Goal: Contribute content: Contribute content

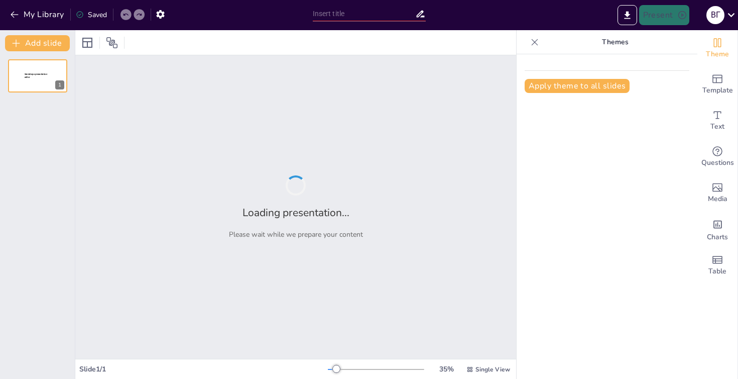
type input "Презентація як форма публічного мовлення: Типи та особливості"
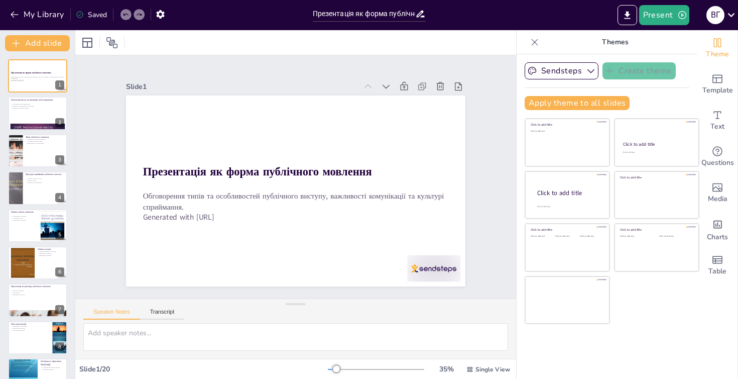
checkbox input "true"
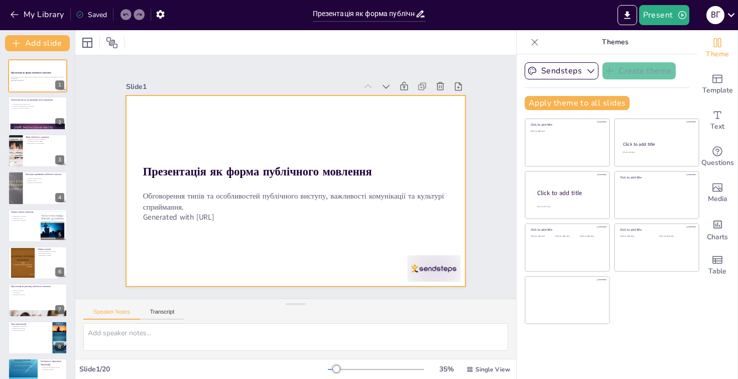
checkbox input "true"
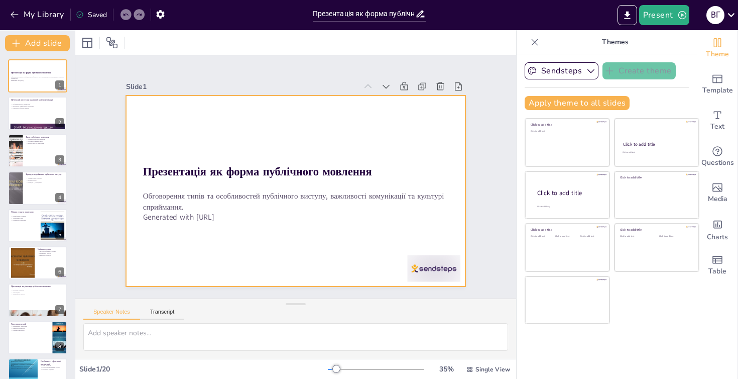
checkbox input "true"
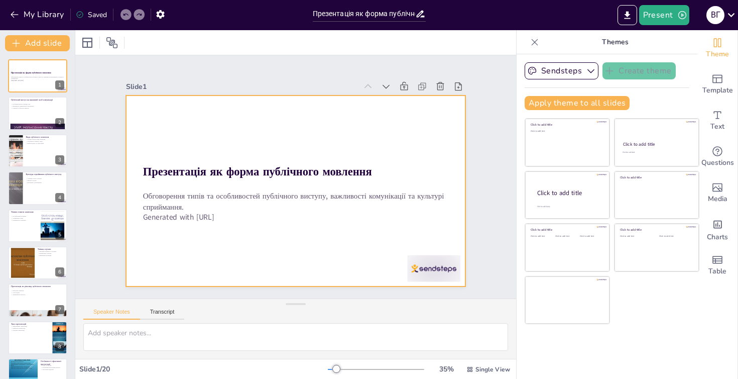
checkbox input "true"
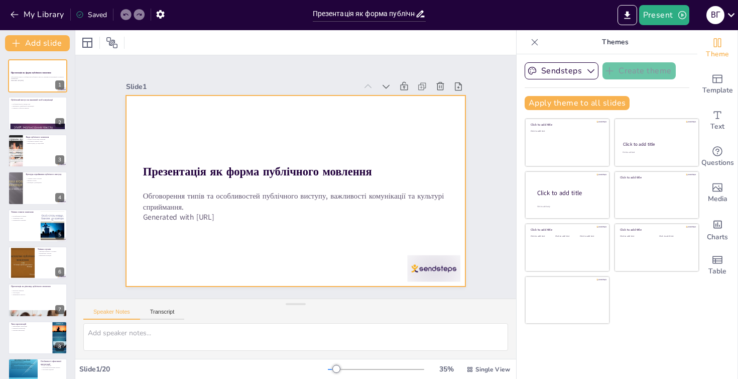
checkbox input "true"
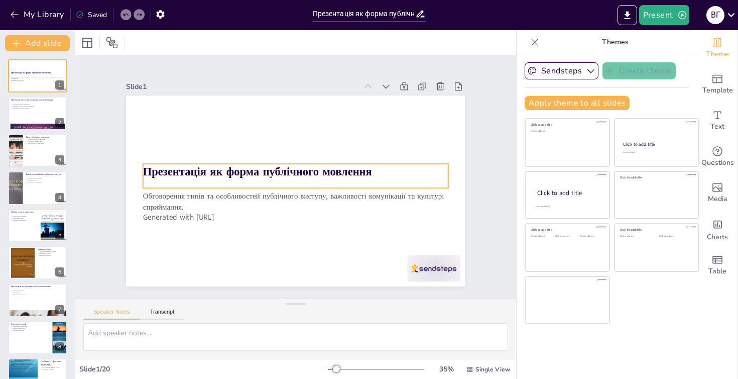
checkbox input "true"
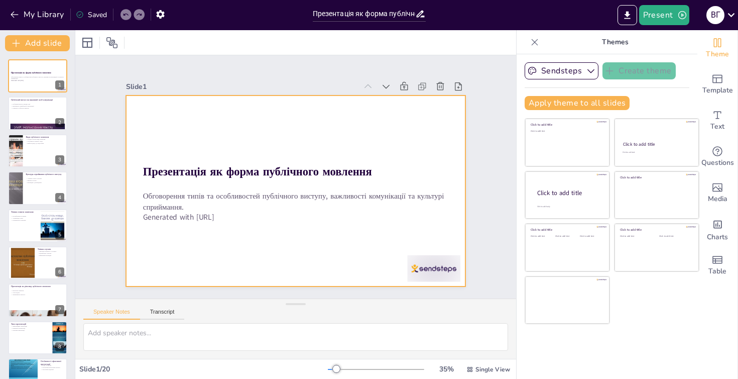
checkbox input "true"
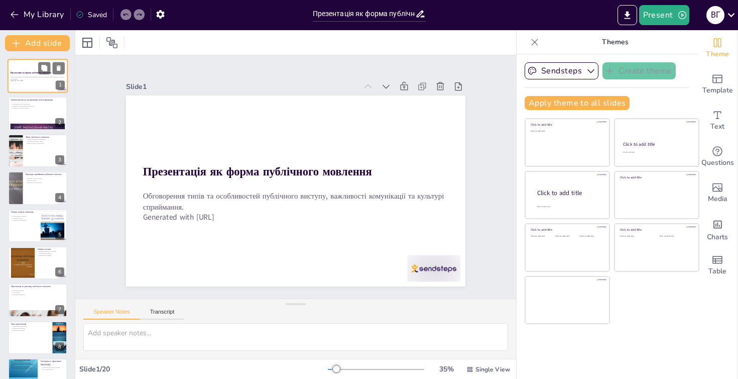
checkbox input "true"
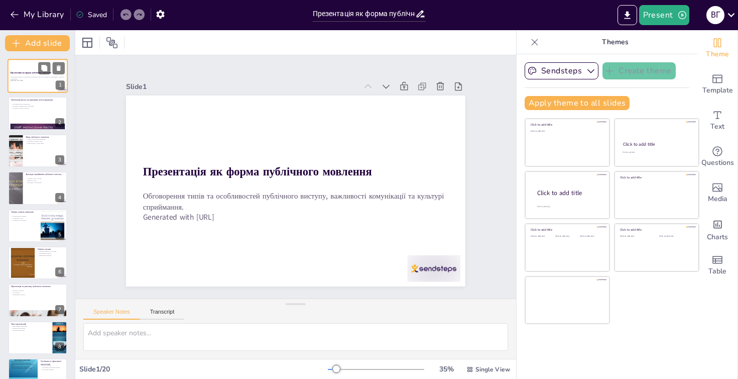
checkbox input "true"
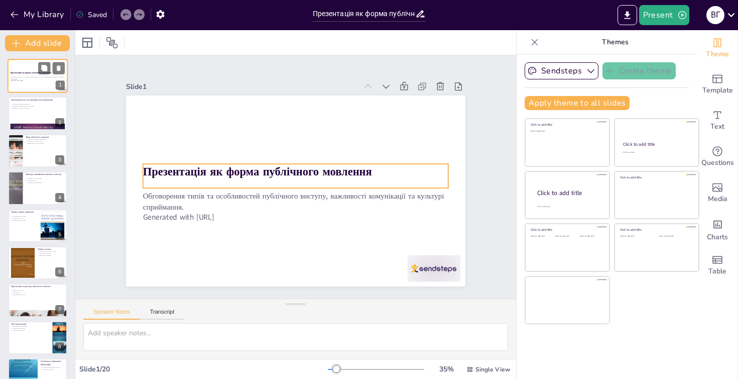
checkbox input "true"
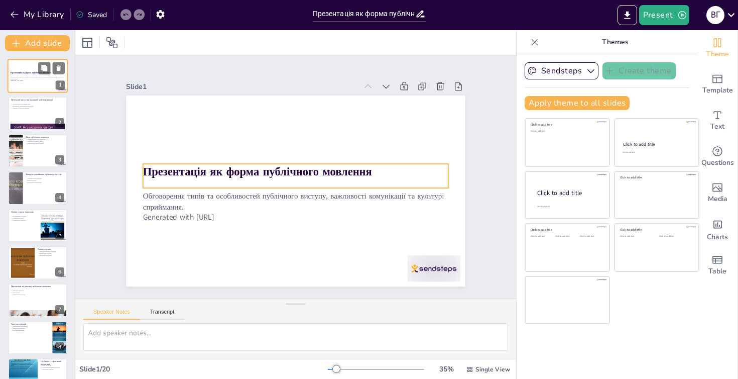
checkbox input "true"
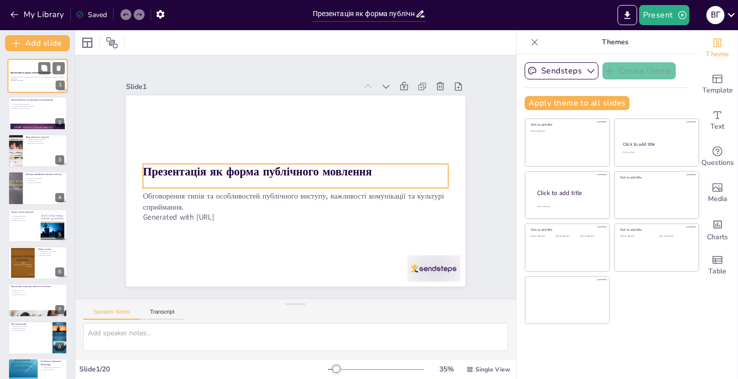
checkbox input "true"
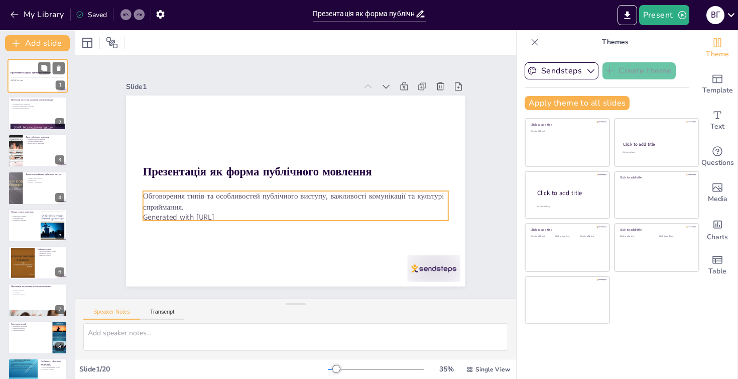
click at [29, 77] on p "Обговорення типів та особливостей публічного виступу, важливості комунікації та…" at bounding box center [38, 78] width 54 height 4
checkbox input "true"
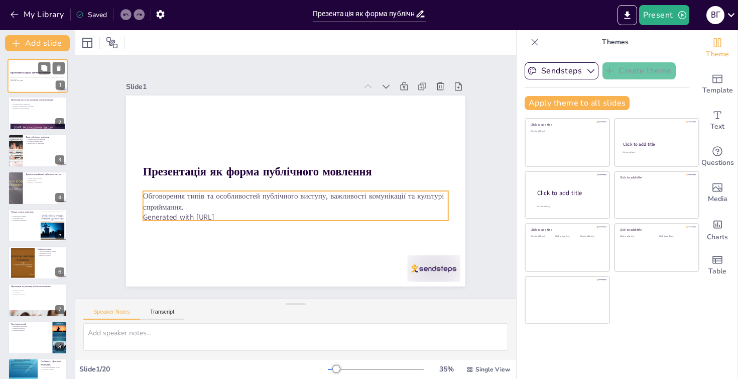
checkbox input "true"
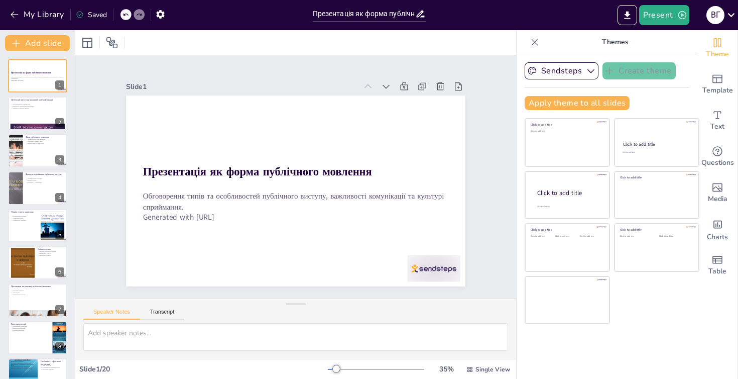
checkbox input "true"
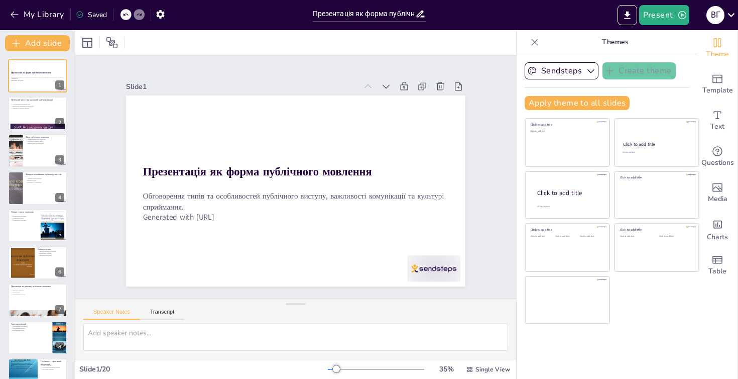
checkbox input "true"
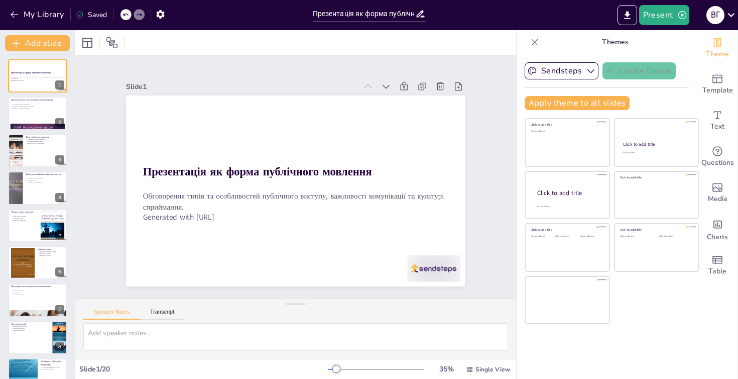
checkbox input "true"
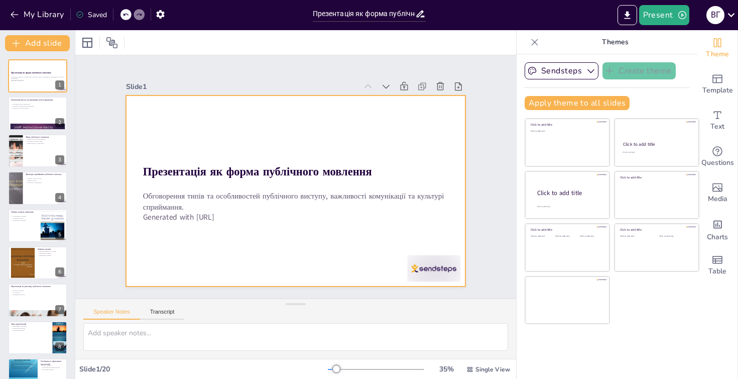
checkbox input "true"
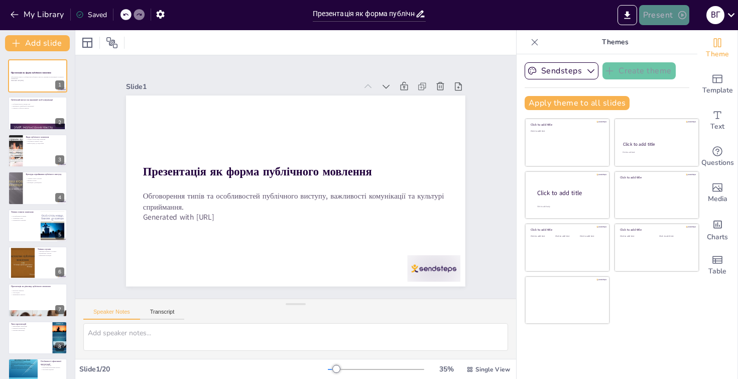
click at [657, 15] on button "Present" at bounding box center [664, 15] width 50 height 20
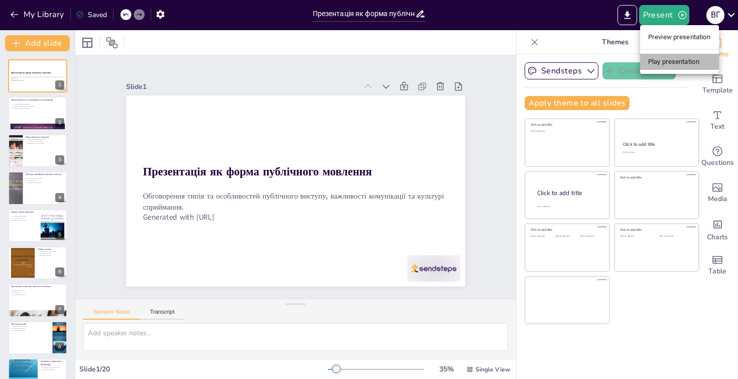
click at [667, 61] on li "Play presentation" at bounding box center [679, 62] width 79 height 16
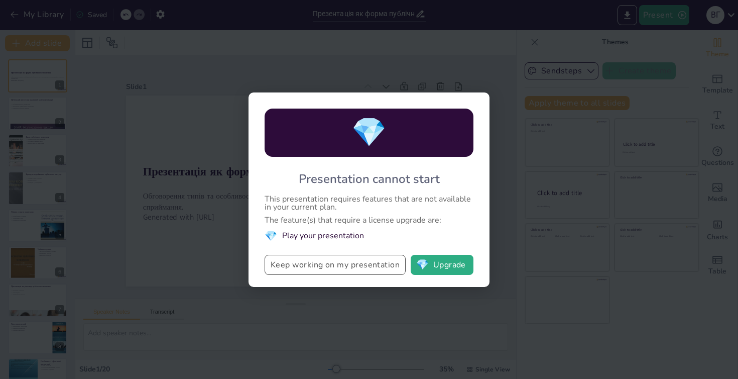
click at [322, 264] on button "Keep working on my presentation" at bounding box center [335, 265] width 141 height 20
checkbox input "true"
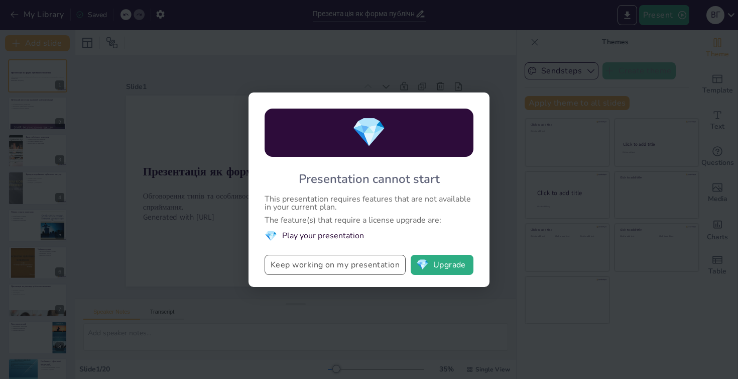
checkbox input "true"
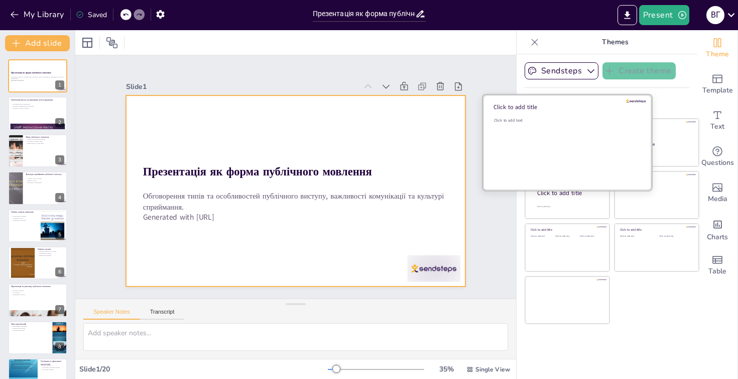
checkbox input "true"
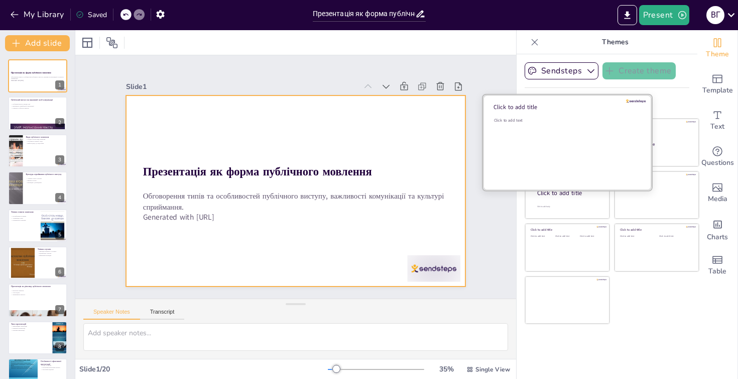
checkbox input "true"
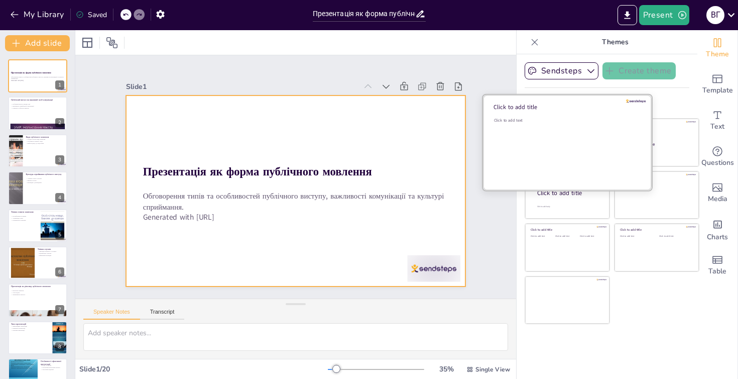
checkbox input "true"
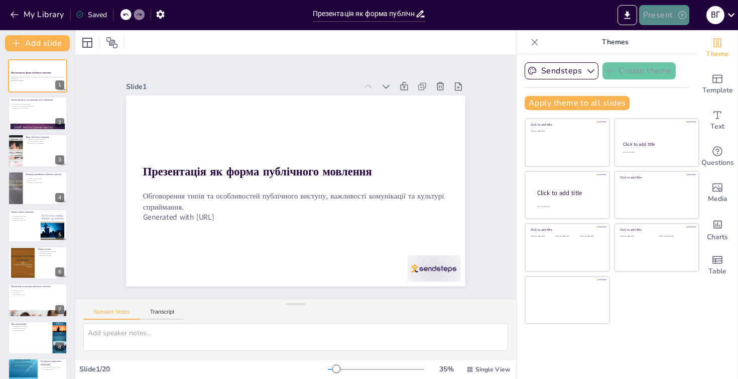
click at [669, 17] on button "Present" at bounding box center [664, 15] width 50 height 20
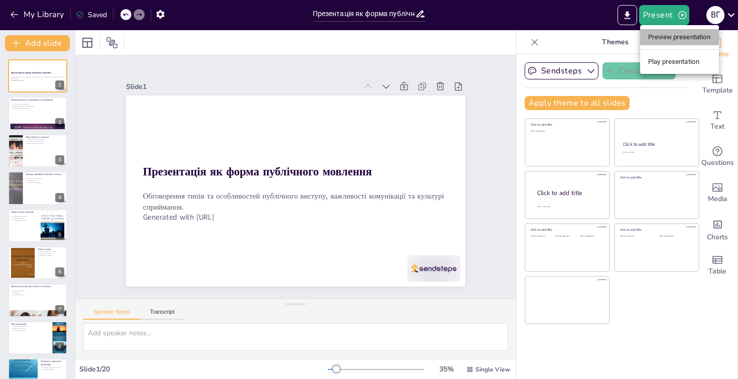
click at [668, 40] on li "Preview presentation" at bounding box center [679, 37] width 79 height 16
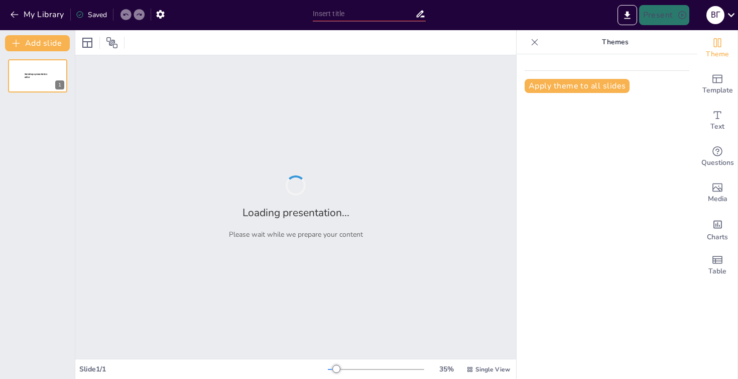
type input "Презентація як форма публічного мовлення: Типи та особливості"
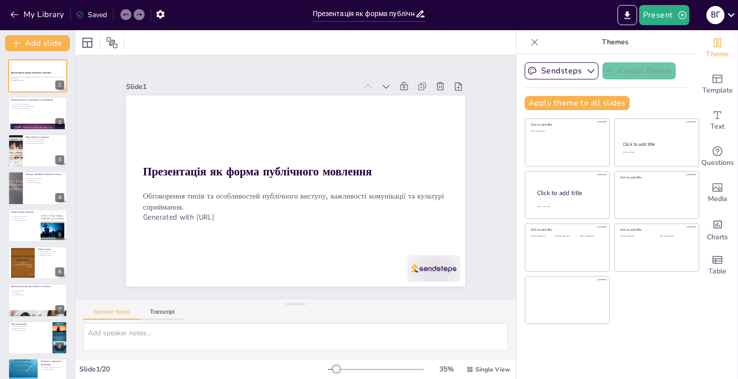
checkbox input "true"
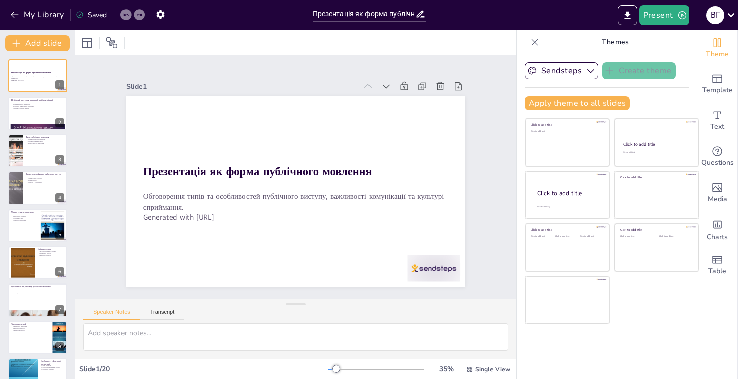
checkbox input "true"
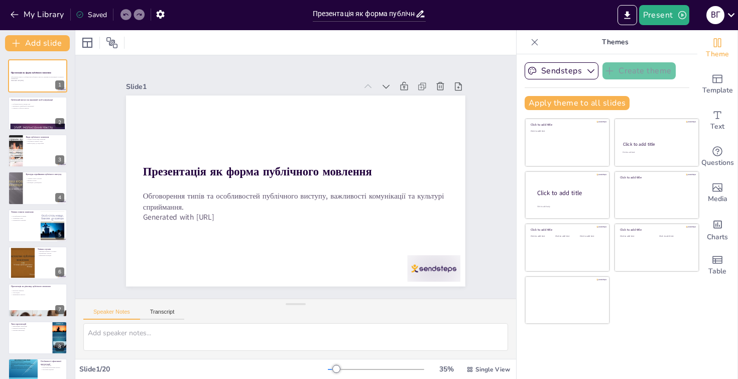
checkbox input "true"
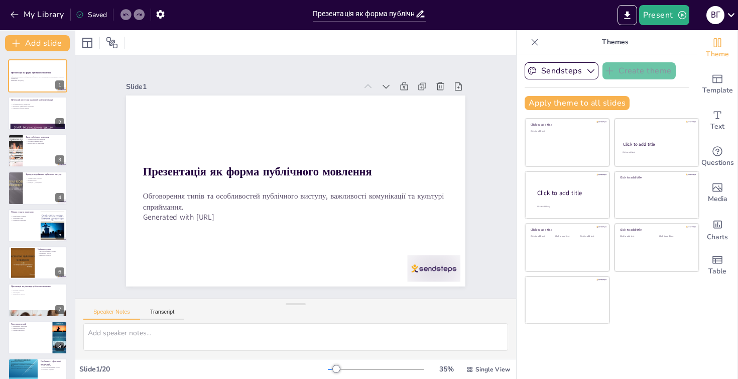
checkbox input "true"
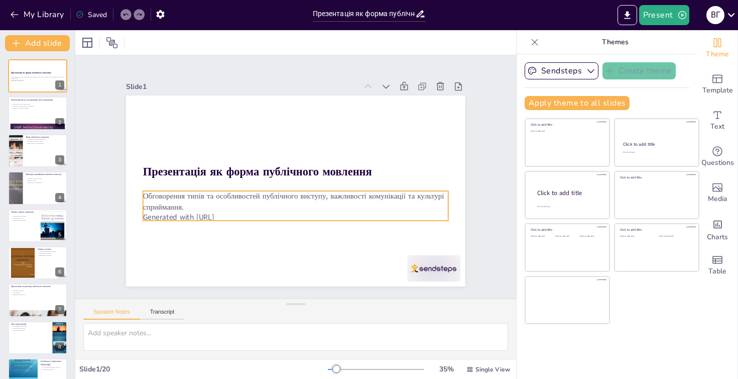
checkbox input "true"
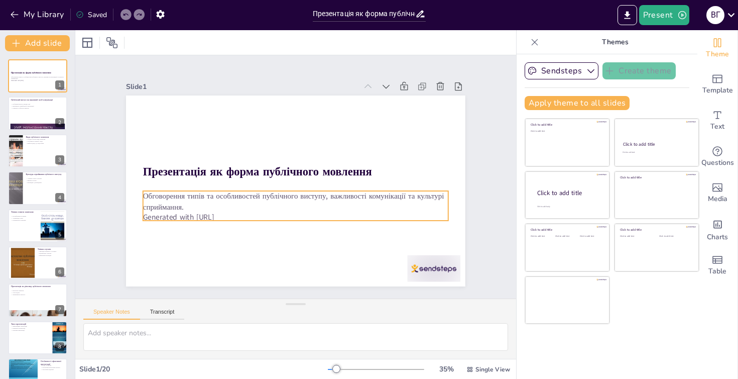
checkbox input "true"
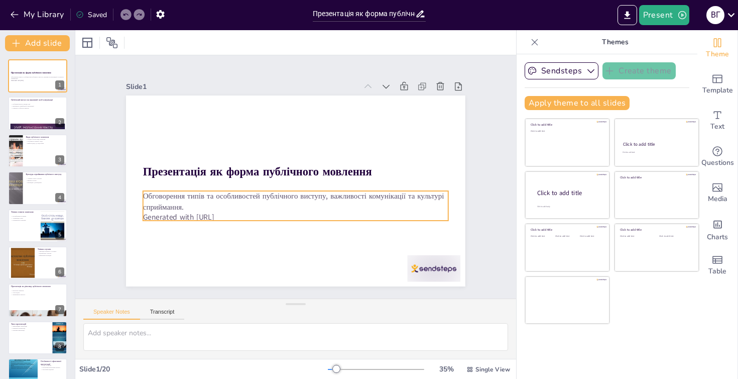
checkbox input "true"
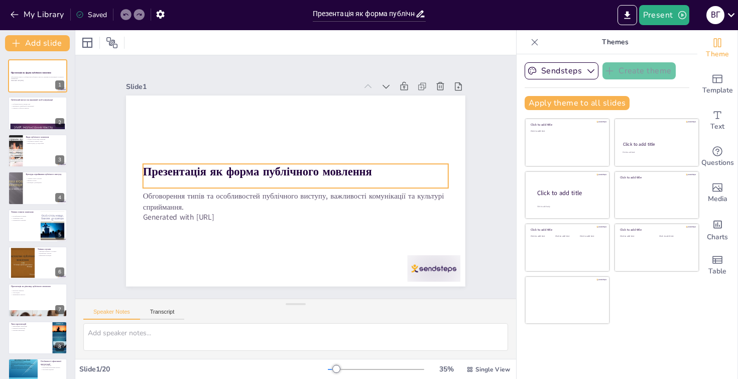
checkbox input "true"
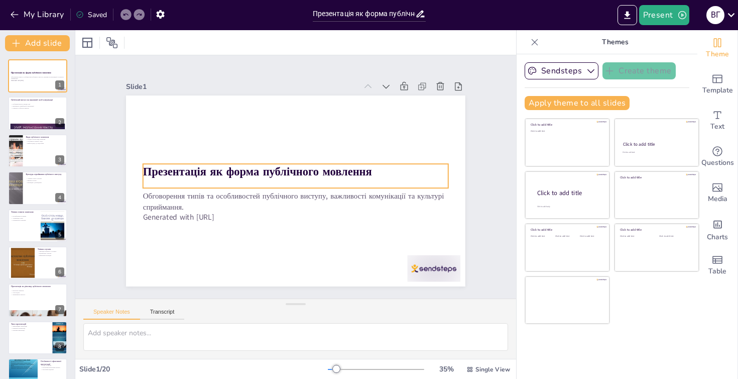
checkbox input "true"
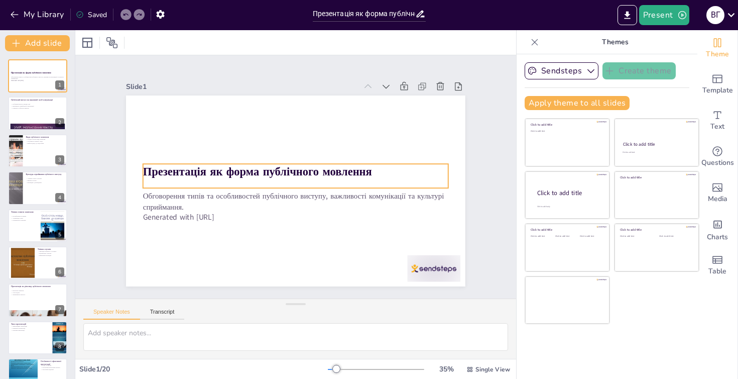
checkbox input "true"
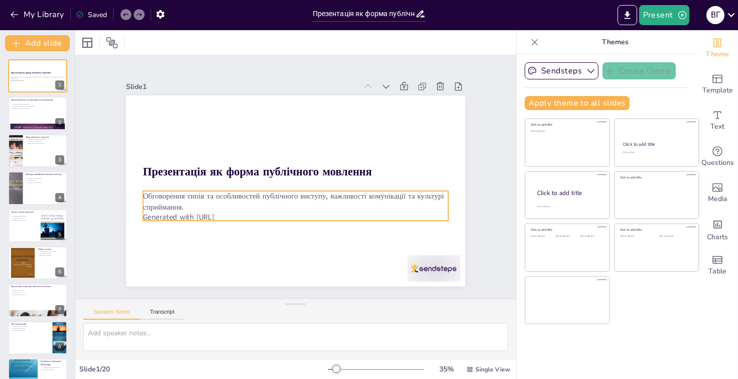
checkbox input "true"
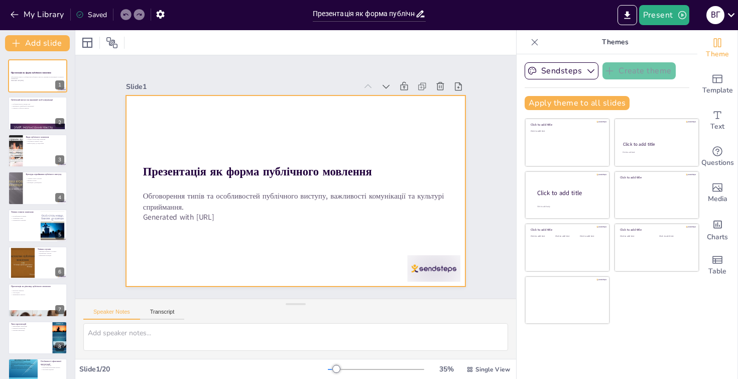
checkbox input "true"
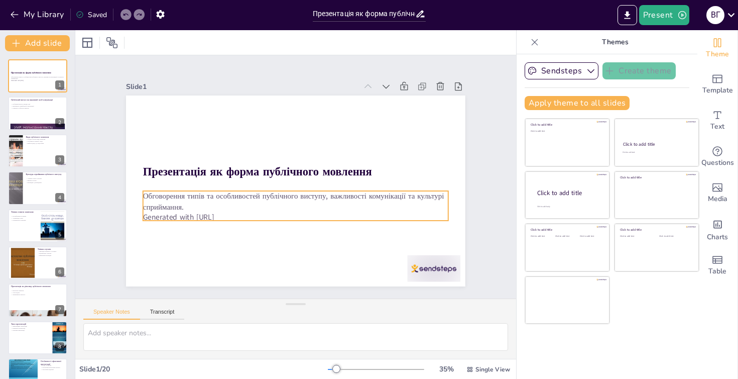
checkbox input "true"
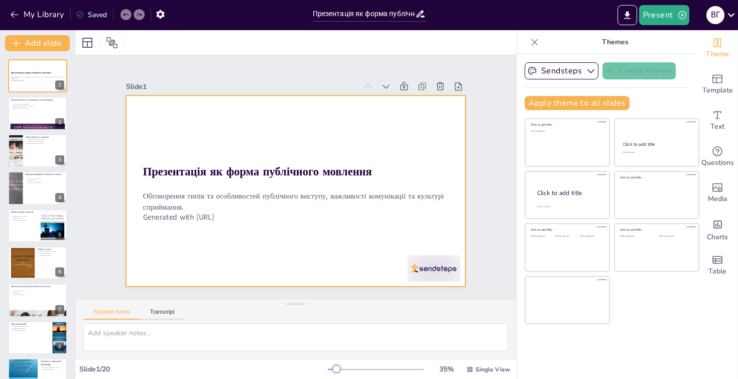
checkbox input "true"
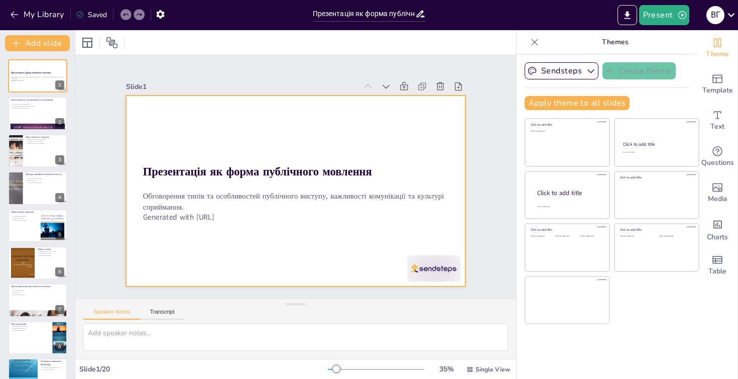
checkbox input "true"
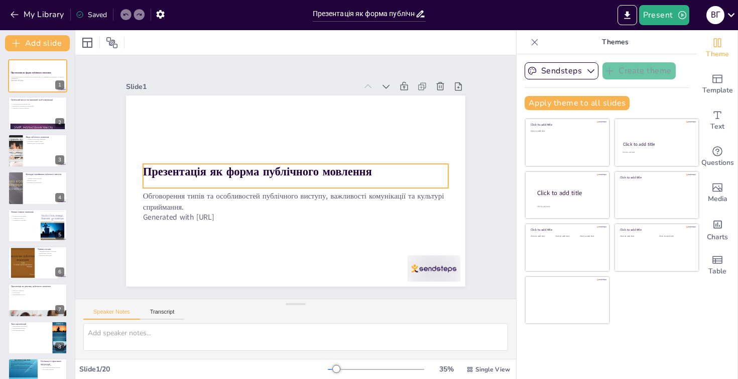
checkbox input "true"
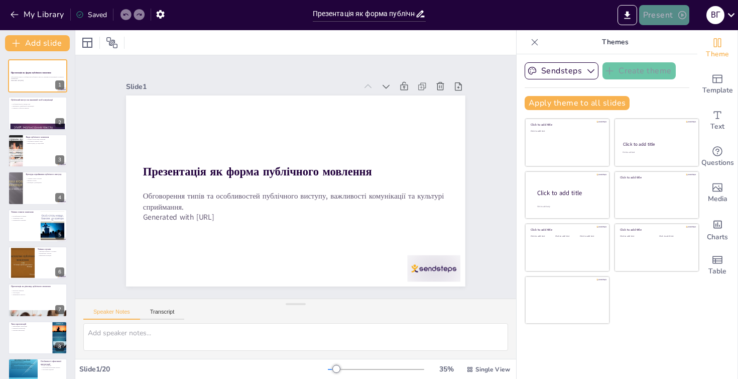
click at [662, 11] on button "Present" at bounding box center [664, 15] width 50 height 20
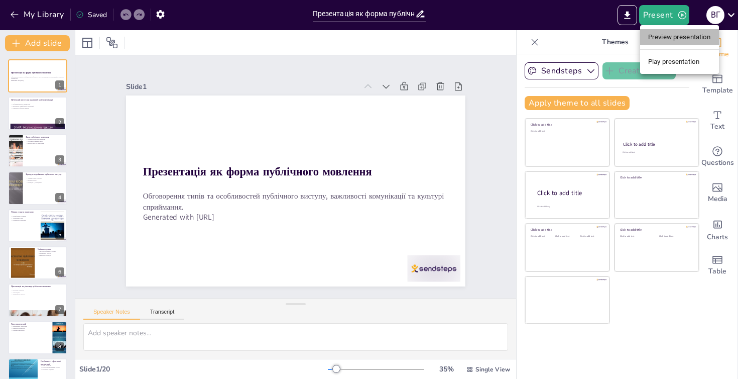
click at [665, 37] on li "Preview presentation" at bounding box center [679, 37] width 79 height 16
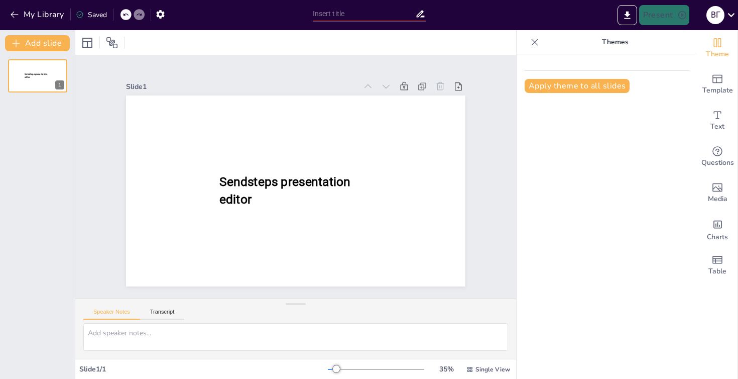
type input "Презентація як форма публічного мовлення: Типи та особливості"
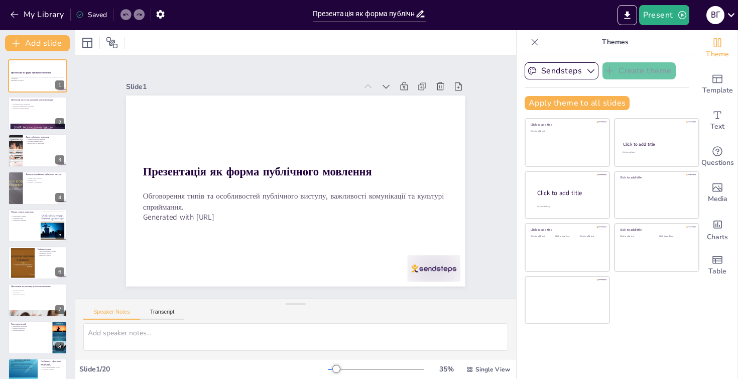
checkbox input "true"
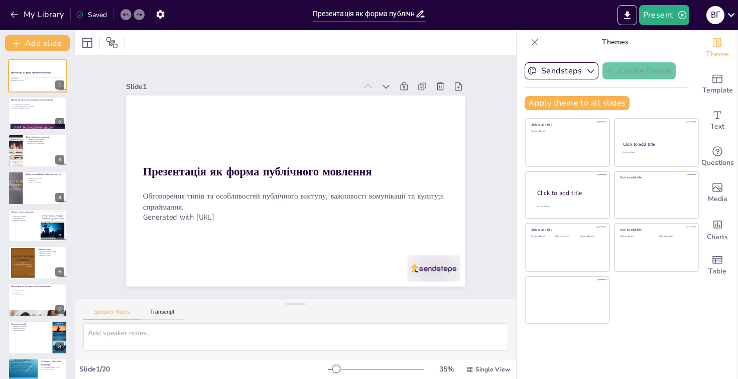
checkbox input "true"
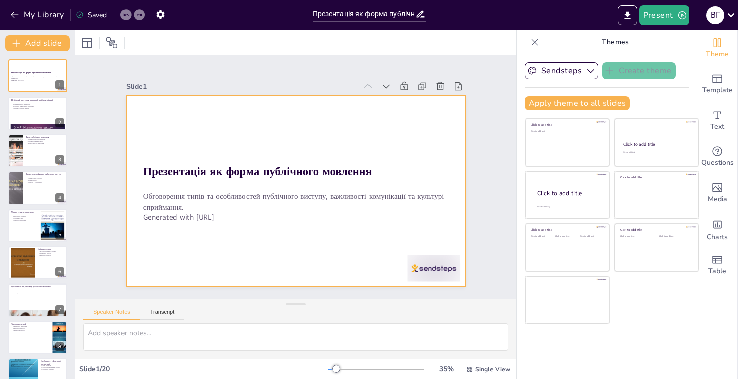
checkbox input "true"
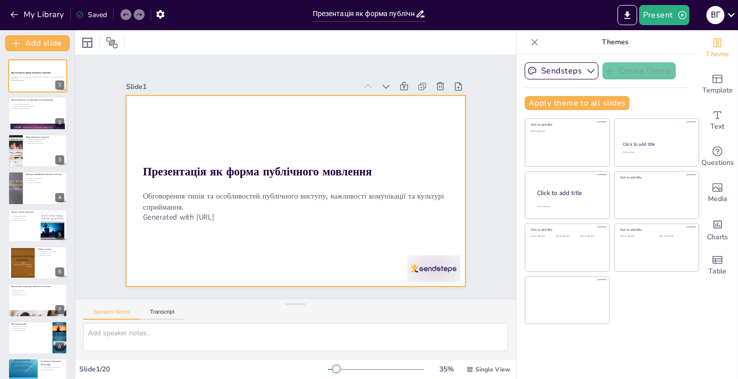
checkbox input "true"
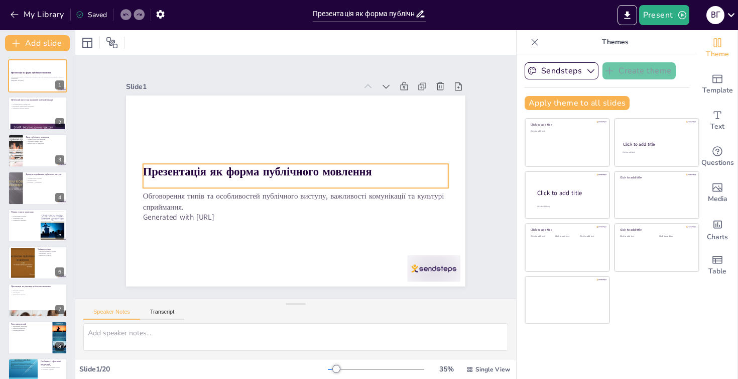
checkbox input "true"
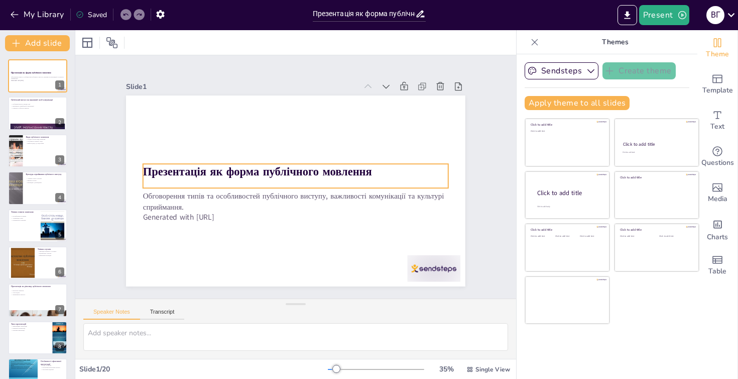
checkbox input "true"
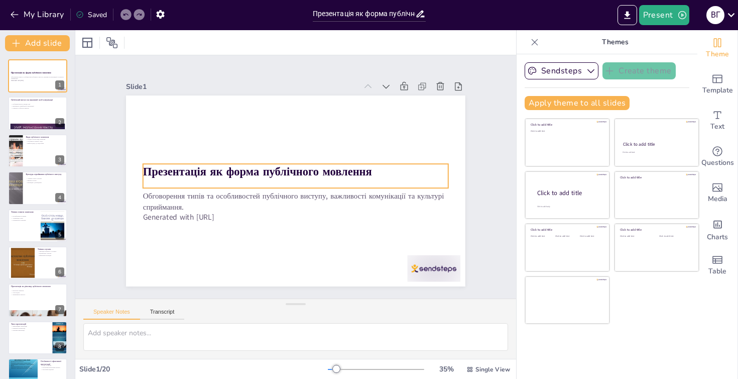
checkbox input "true"
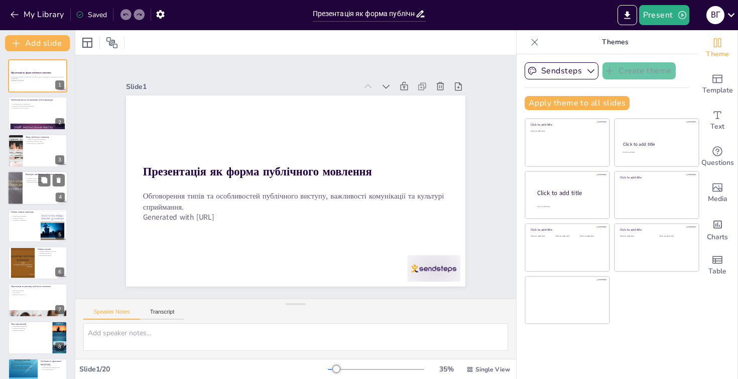
checkbox input "true"
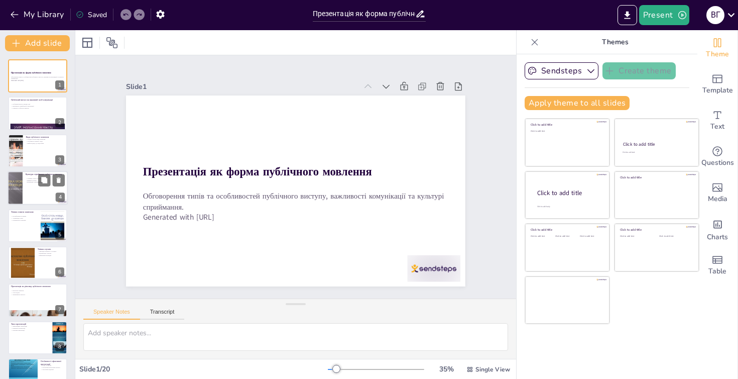
checkbox input "true"
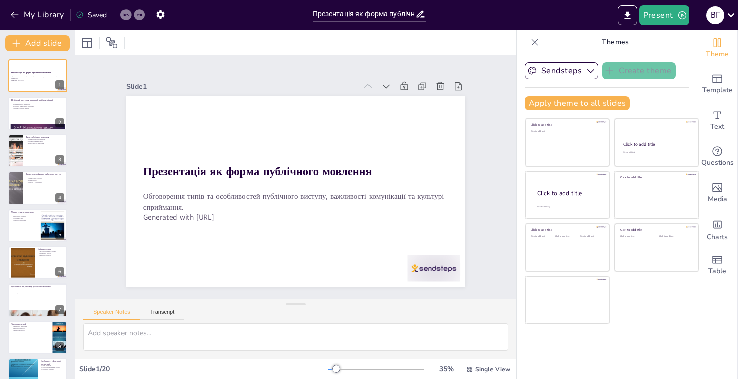
checkbox input "true"
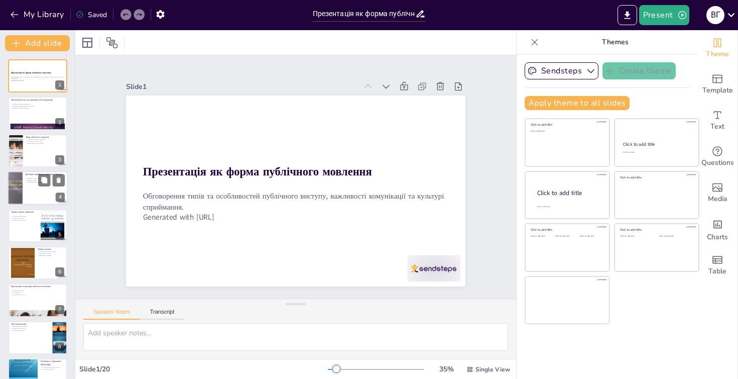
checkbox input "true"
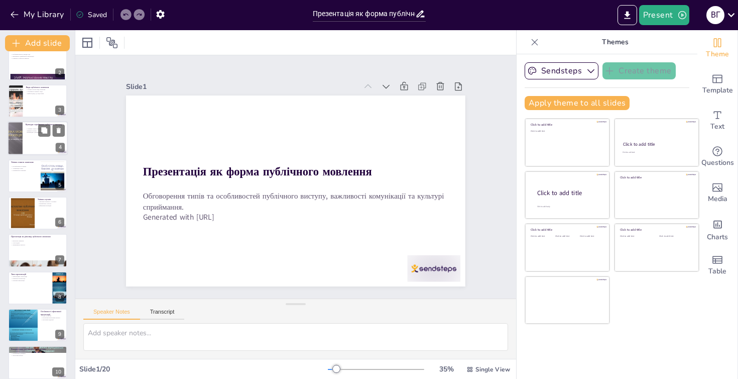
checkbox input "true"
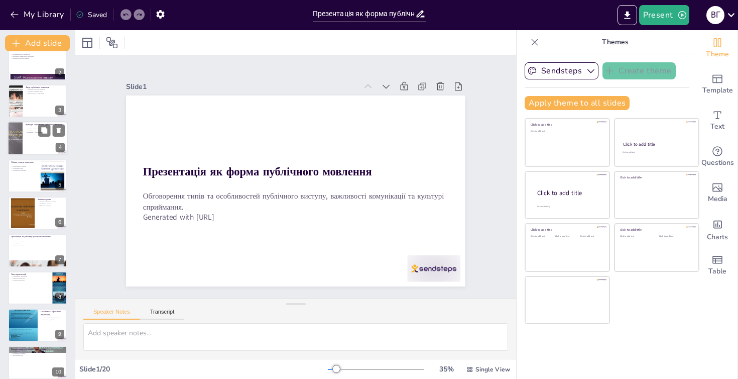
checkbox input "true"
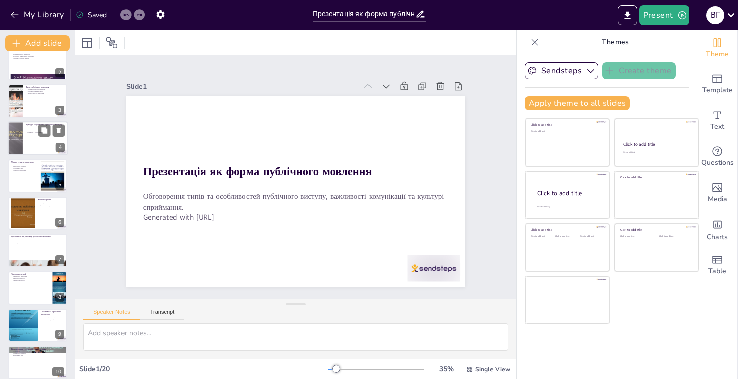
checkbox input "true"
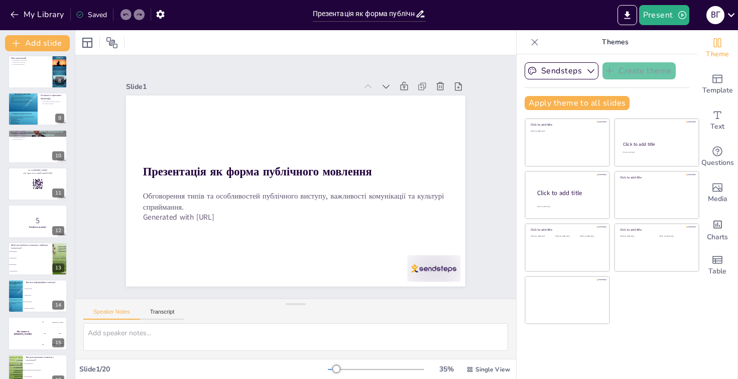
checkbox input "true"
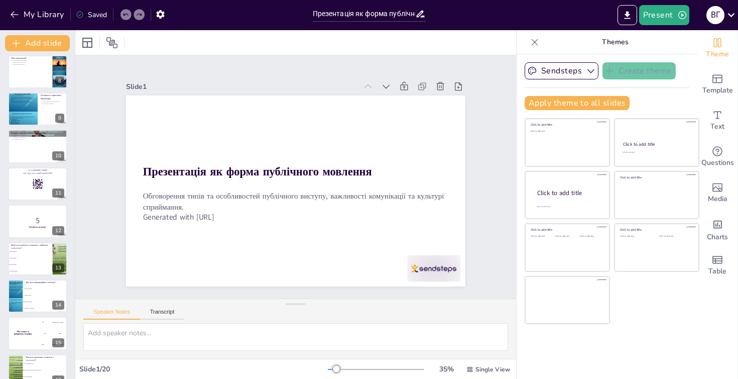
checkbox input "true"
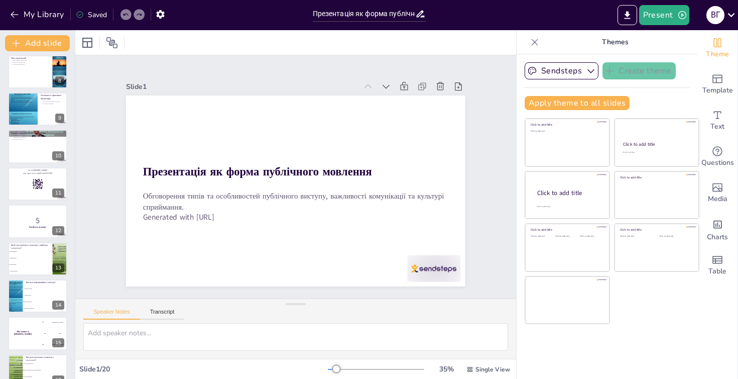
checkbox input "true"
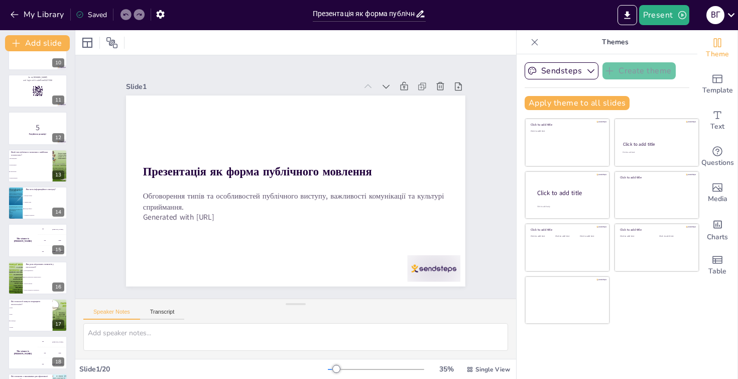
checkbox input "true"
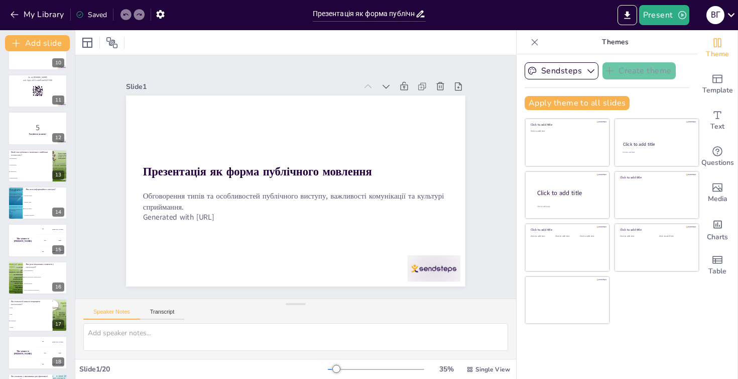
checkbox input "true"
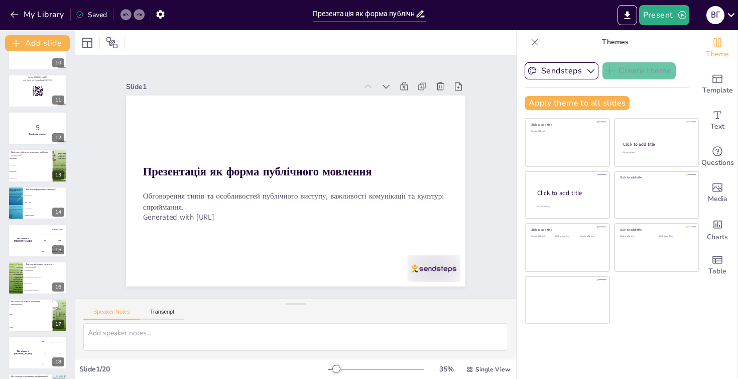
checkbox input "true"
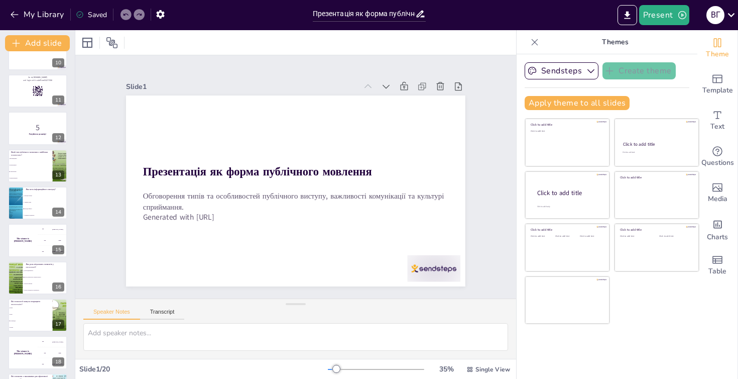
checkbox input "true"
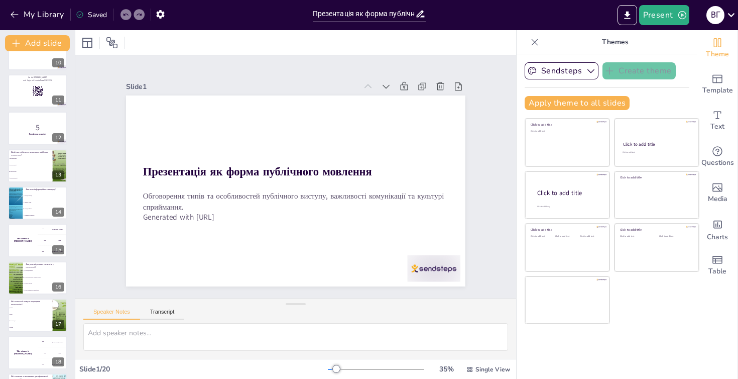
checkbox input "true"
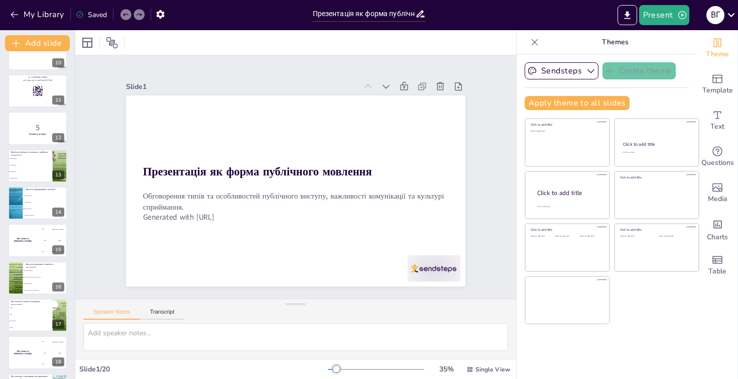
checkbox input "true"
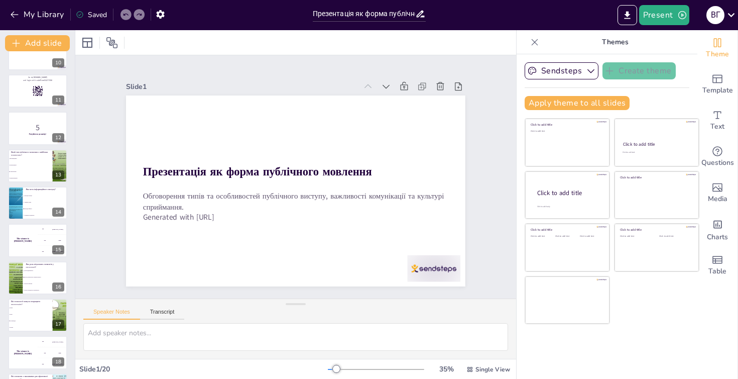
checkbox input "true"
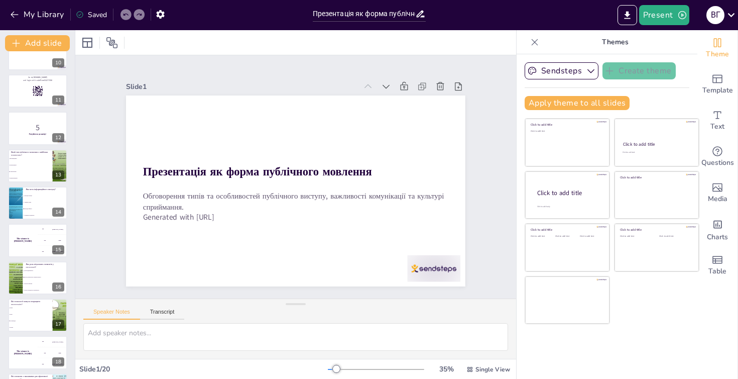
checkbox input "true"
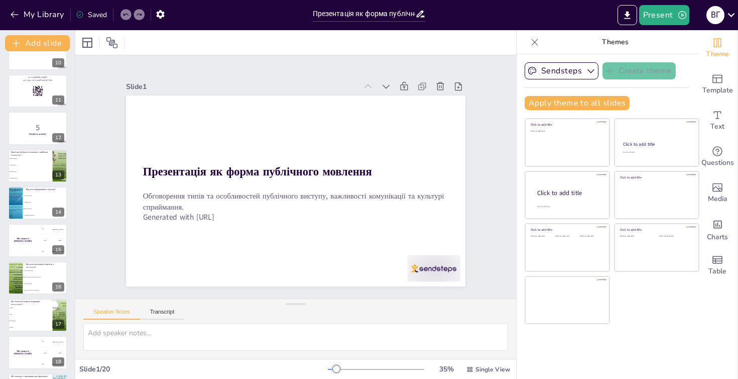
checkbox input "true"
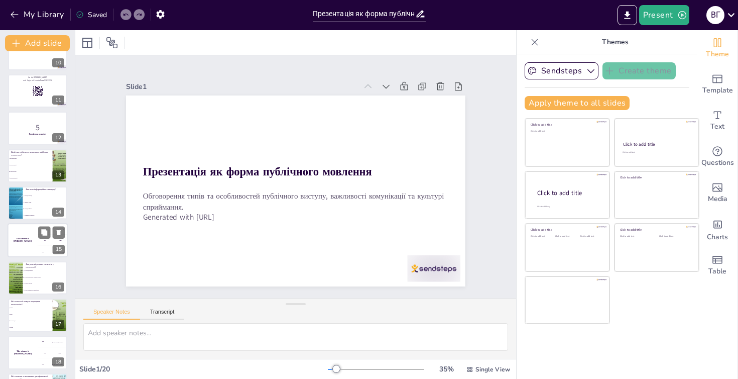
checkbox input "true"
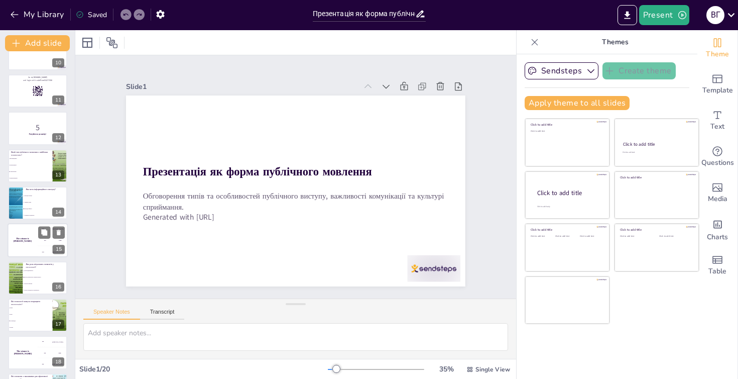
checkbox input "true"
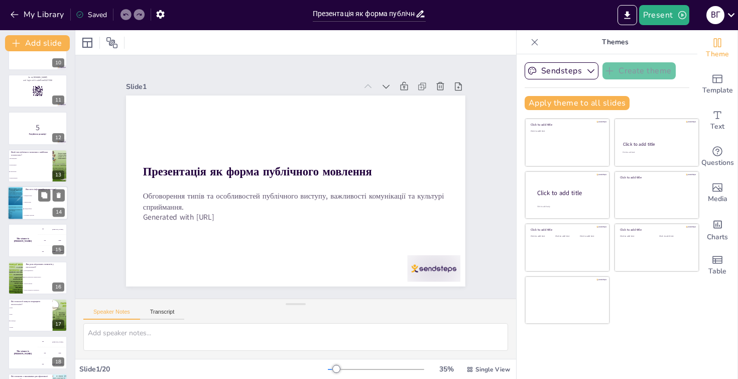
checkbox input "true"
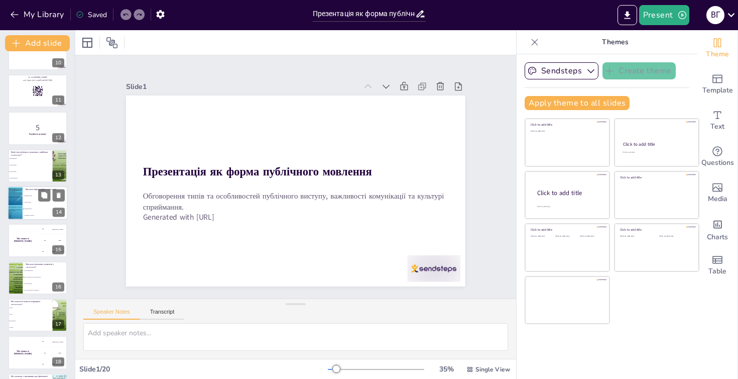
checkbox input "true"
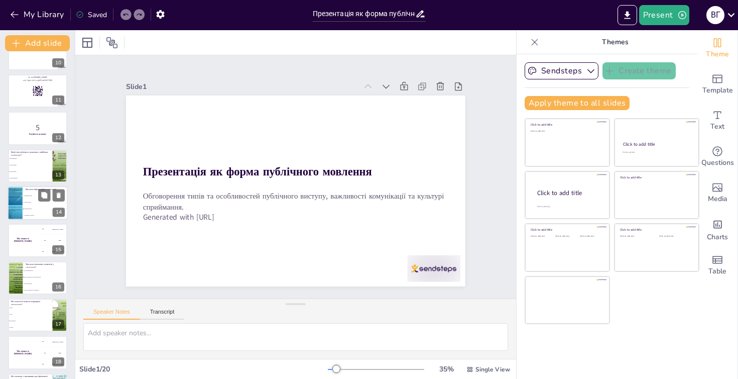
checkbox input "true"
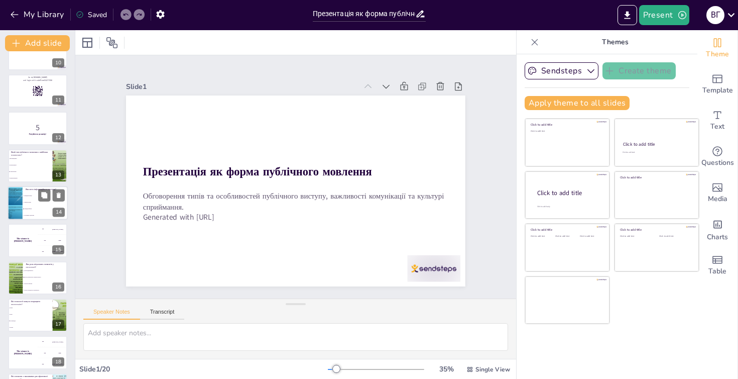
checkbox input "true"
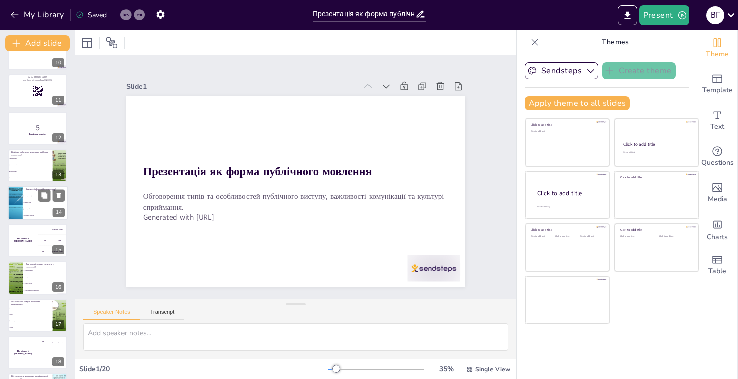
checkbox input "true"
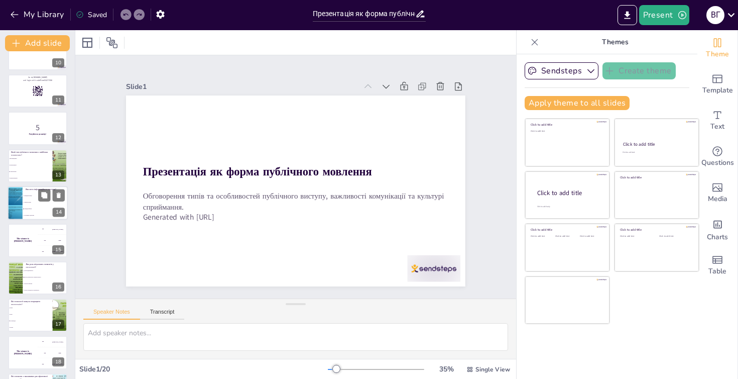
checkbox input "true"
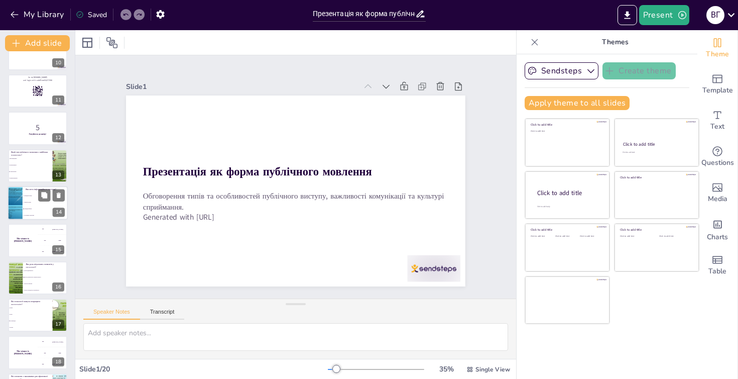
checkbox input "true"
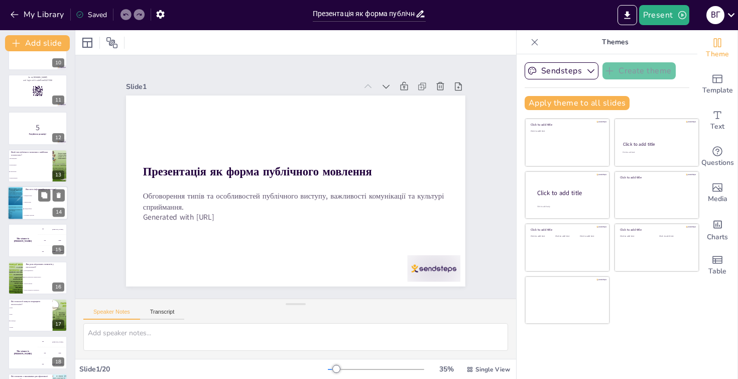
click at [34, 209] on li "Передати факти" at bounding box center [45, 208] width 45 height 7
checkbox input "true"
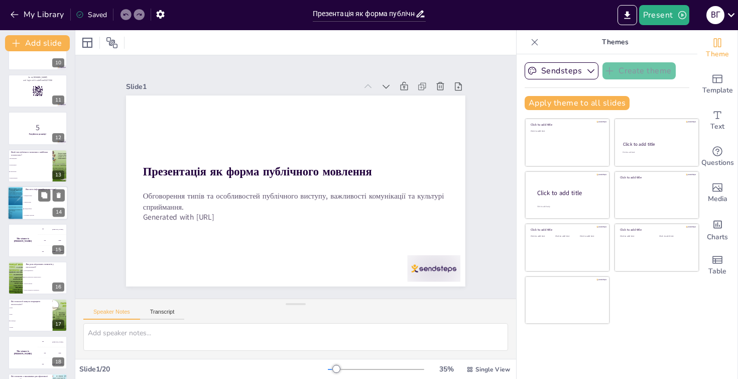
checkbox input "true"
type textarea "Основною метою інформаційного виступу є передача фактів. Це підтверджується сла…"
checkbox input "true"
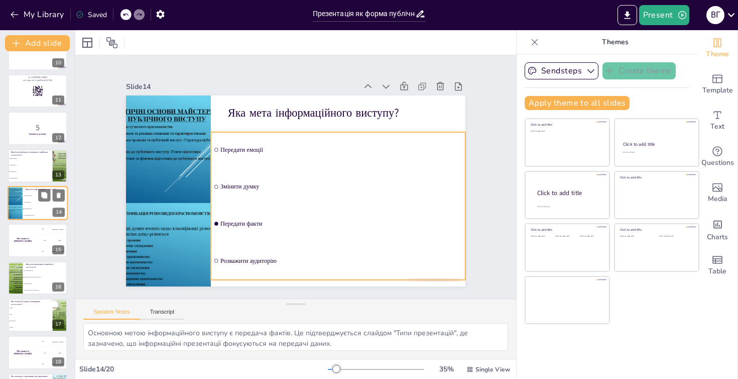
scroll to position [346, 0]
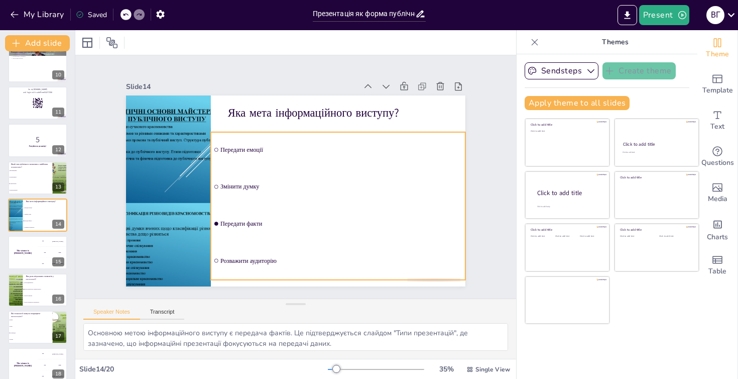
checkbox input "true"
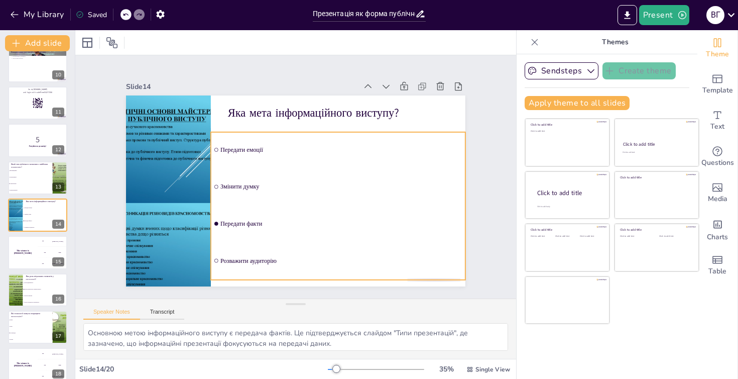
checkbox input "true"
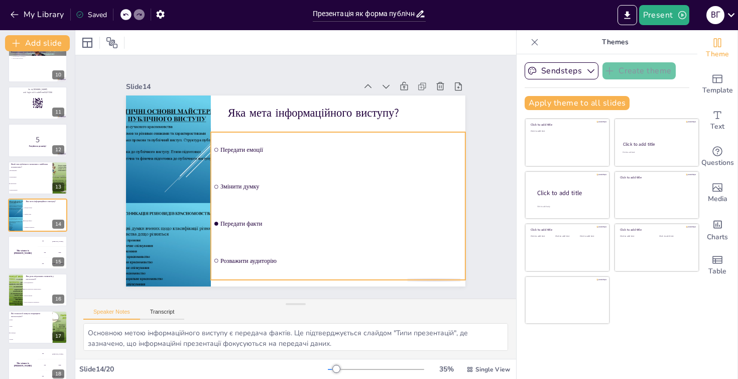
checkbox input "true"
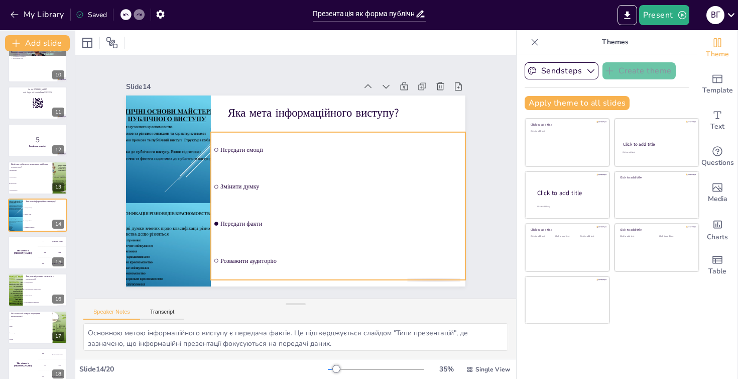
checkbox input "true"
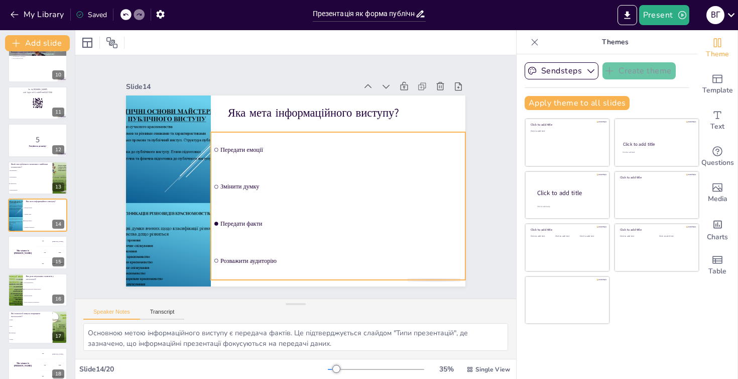
checkbox input "true"
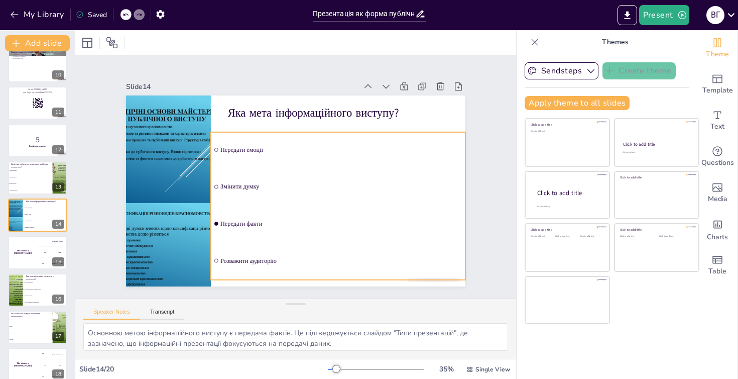
checkbox input "true"
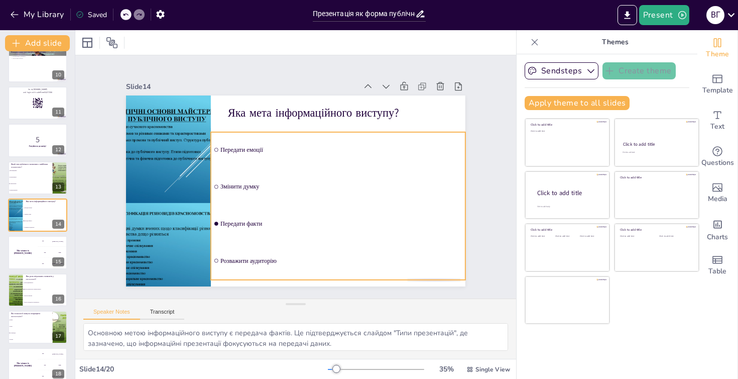
checkbox input "true"
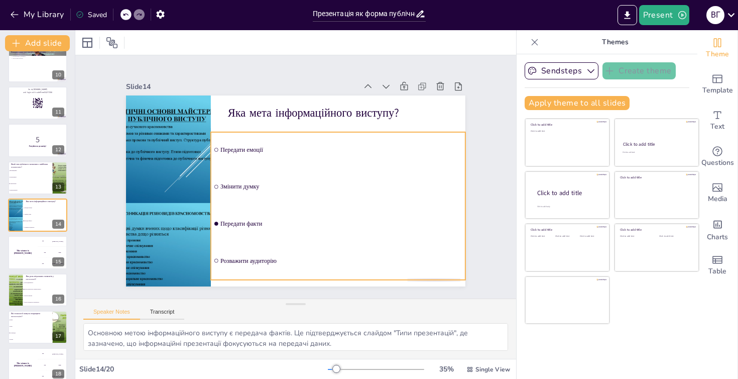
checkbox input "true"
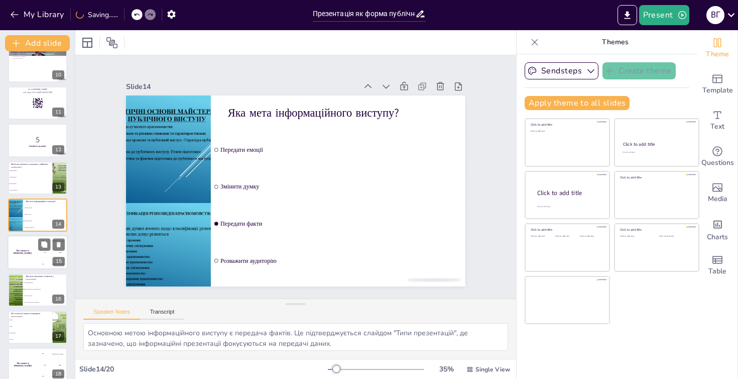
click at [29, 261] on div "The winner is Niels 🏆" at bounding box center [23, 253] width 30 height 34
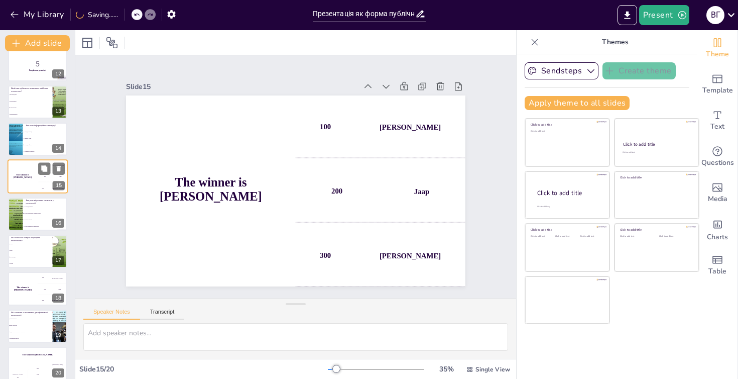
scroll to position [428, 0]
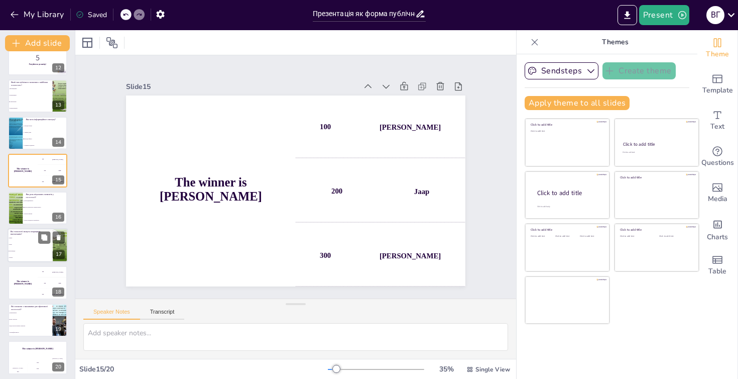
click at [32, 246] on li "Папір" at bounding box center [30, 244] width 45 height 7
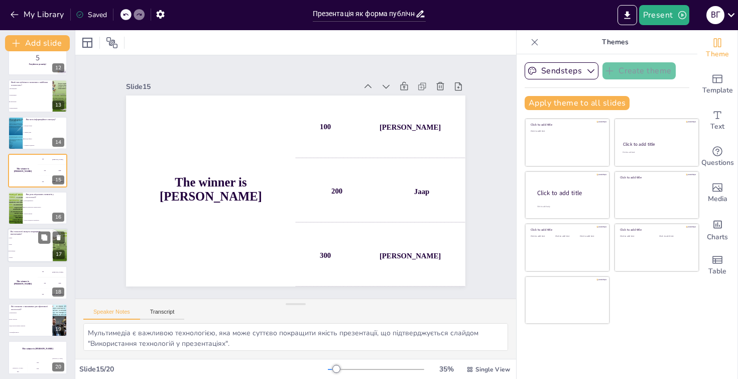
scroll to position [431, 0]
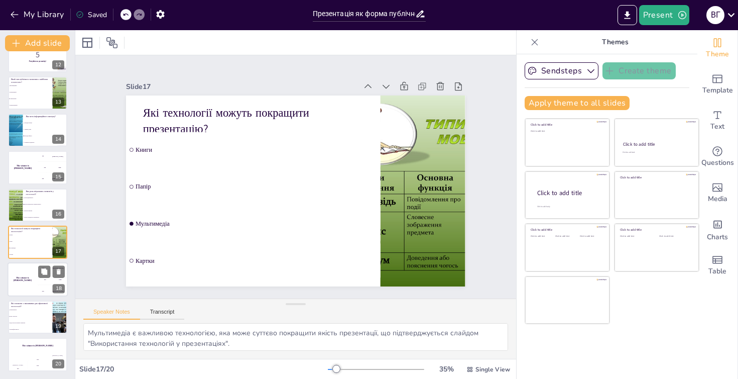
click at [28, 284] on div "The winner is Niels 🏆" at bounding box center [23, 280] width 30 height 34
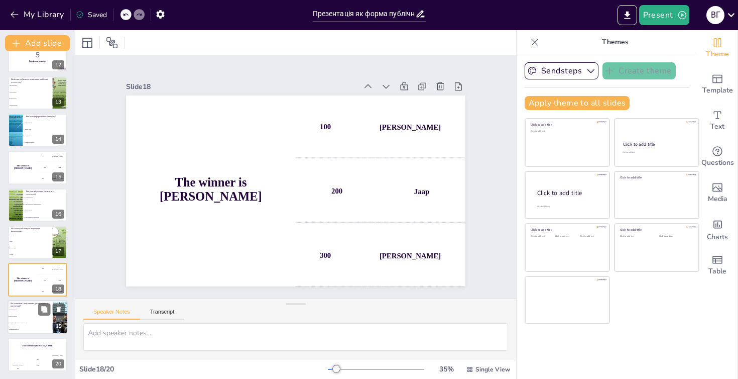
click at [30, 315] on span "Чітка структура" at bounding box center [30, 316] width 43 height 2
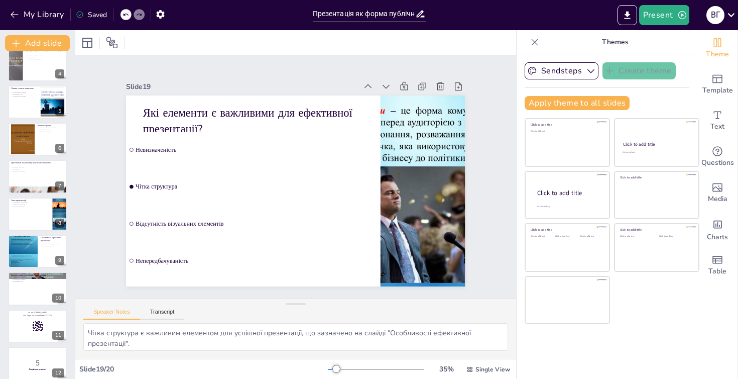
scroll to position [0, 0]
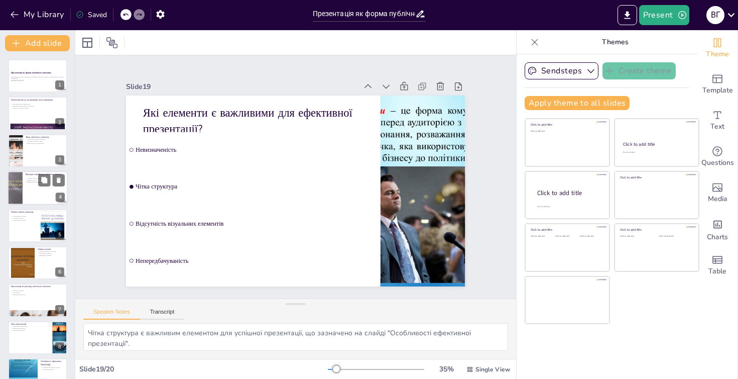
click at [41, 191] on div at bounding box center [38, 188] width 60 height 34
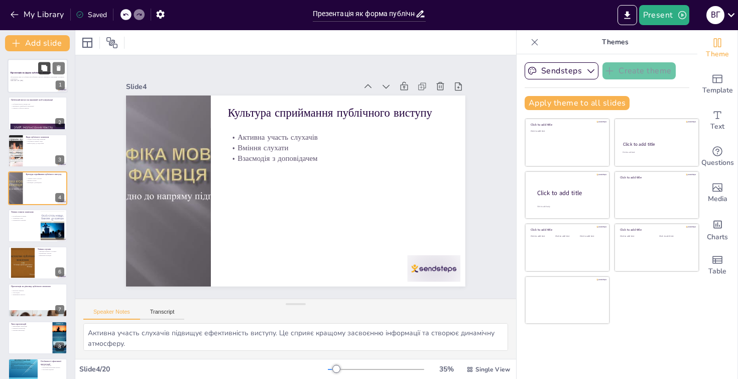
click at [43, 69] on icon at bounding box center [44, 68] width 6 height 6
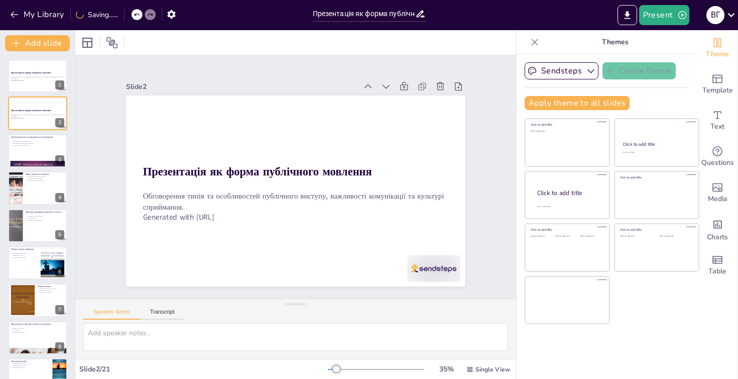
click at [730, 13] on icon at bounding box center [732, 15] width 14 height 14
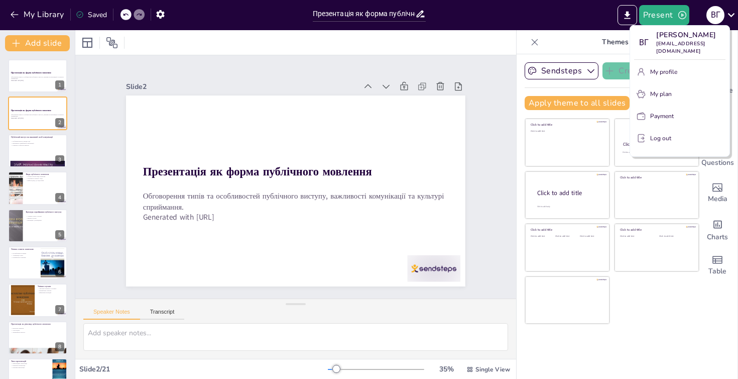
click at [657, 73] on p "My profile" at bounding box center [663, 71] width 27 height 9
